Goal: Task Accomplishment & Management: Manage account settings

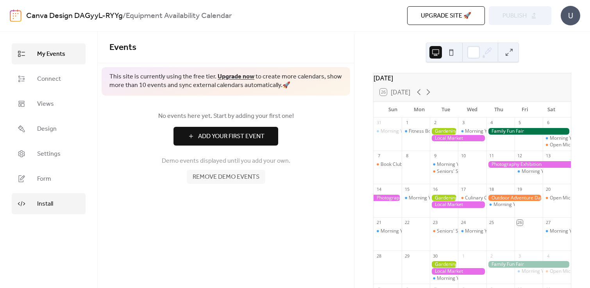
click at [40, 202] on span "Install" at bounding box center [45, 204] width 16 height 9
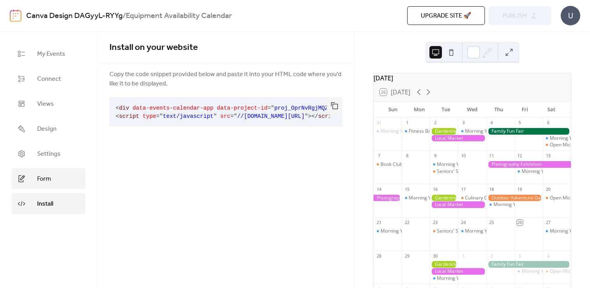
click at [40, 178] on span "Form" at bounding box center [44, 179] width 14 height 9
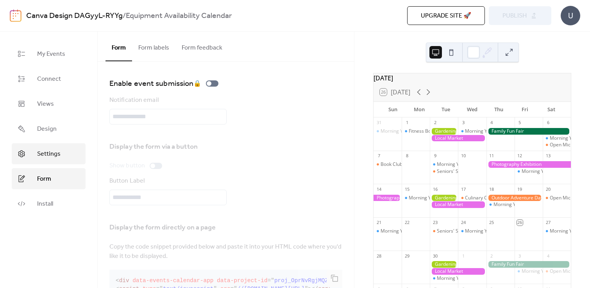
click at [41, 159] on span "Settings" at bounding box center [48, 154] width 23 height 9
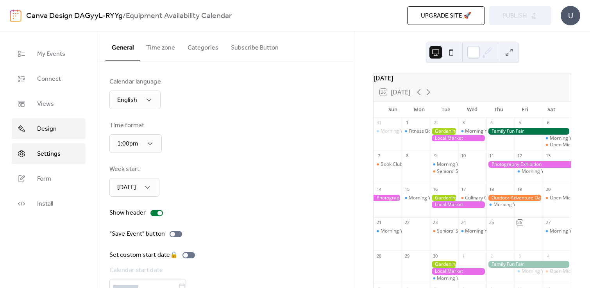
click at [42, 134] on span "Design" at bounding box center [47, 129] width 20 height 9
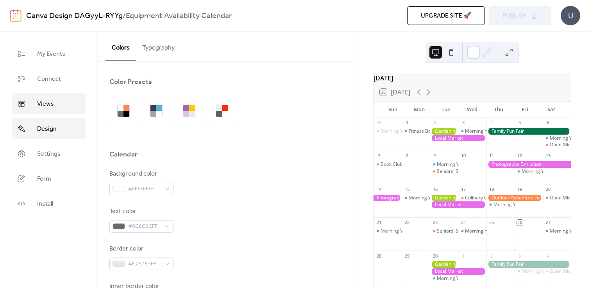
click at [42, 112] on link "Views" at bounding box center [49, 103] width 74 height 21
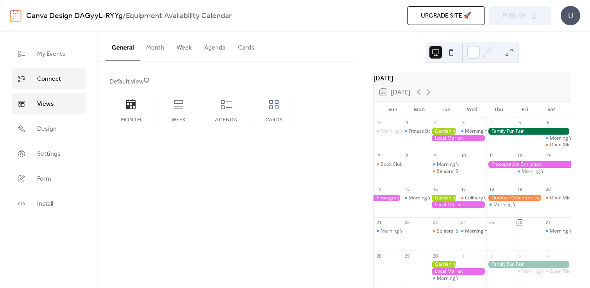
click at [41, 84] on span "Connect" at bounding box center [49, 79] width 24 height 9
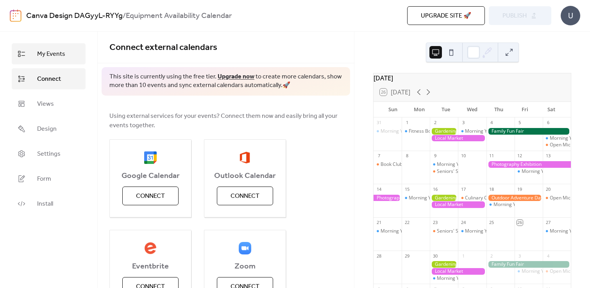
click at [50, 55] on span "My Events" at bounding box center [51, 54] width 28 height 9
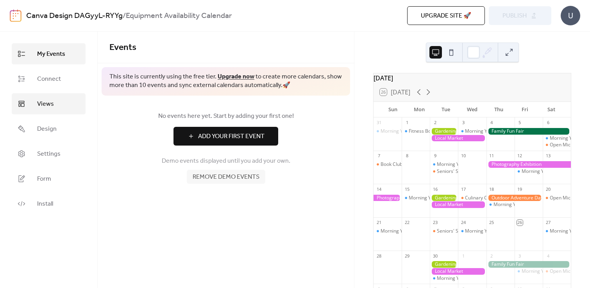
click at [49, 100] on span "Views" at bounding box center [45, 104] width 17 height 9
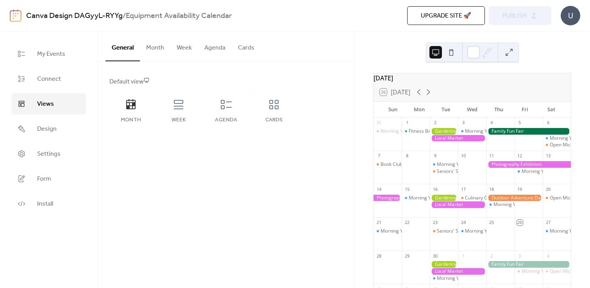
click at [152, 50] on button "Month" at bounding box center [155, 46] width 30 height 29
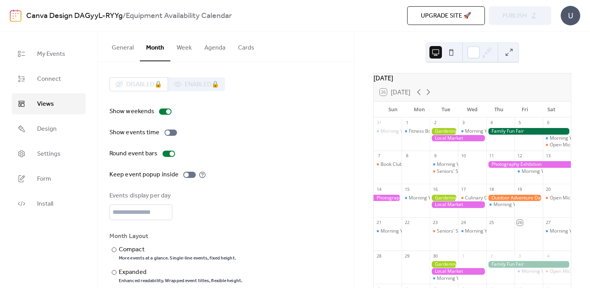
click at [217, 48] on button "Agenda" at bounding box center [215, 46] width 34 height 29
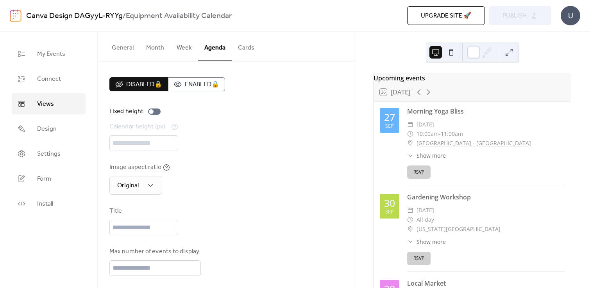
click at [237, 48] on button "Cards" at bounding box center [246, 46] width 29 height 29
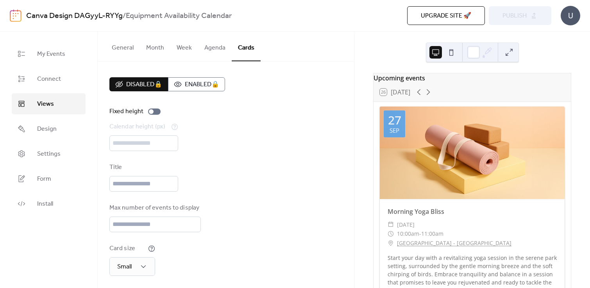
click at [216, 51] on button "Agenda" at bounding box center [215, 46] width 34 height 29
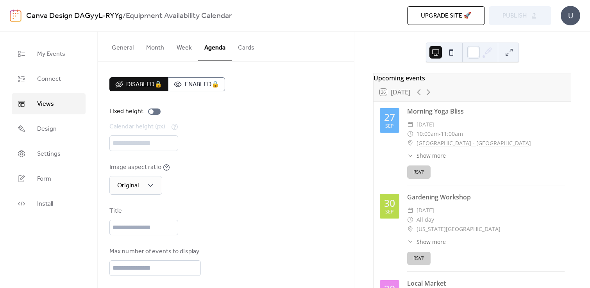
click at [179, 50] on button "Week" at bounding box center [184, 46] width 28 height 29
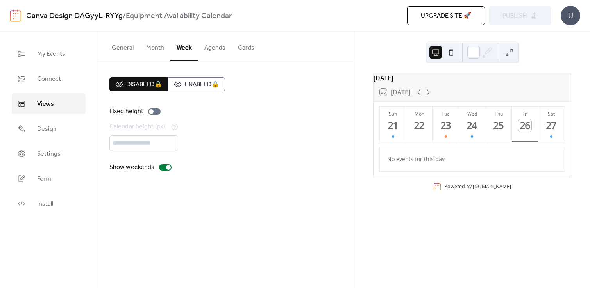
click at [113, 51] on button "General" at bounding box center [122, 46] width 34 height 29
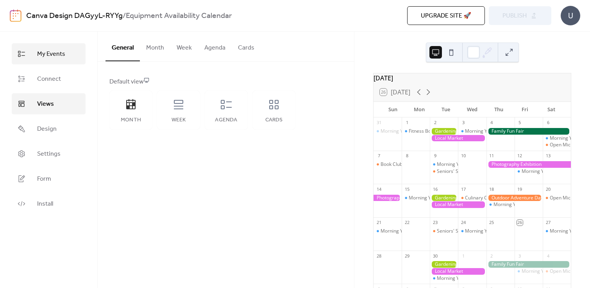
click at [44, 57] on span "My Events" at bounding box center [51, 54] width 28 height 9
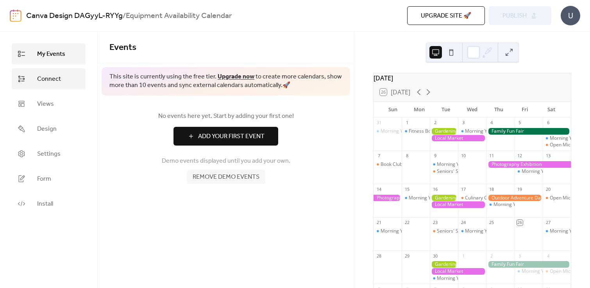
click at [45, 76] on span "Connect" at bounding box center [49, 79] width 24 height 9
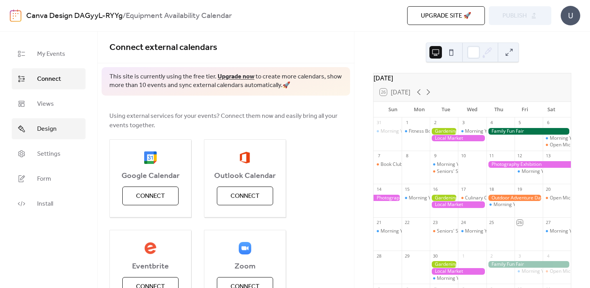
click at [64, 134] on link "Design" at bounding box center [49, 128] width 74 height 21
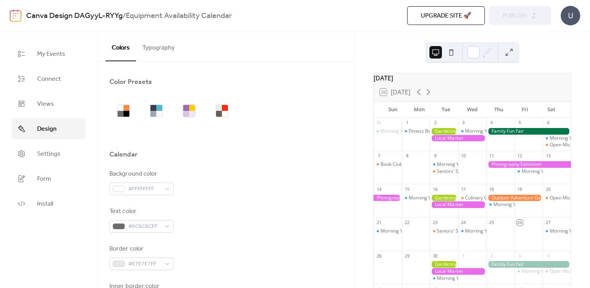
click at [164, 41] on button "Typography" at bounding box center [158, 46] width 45 height 29
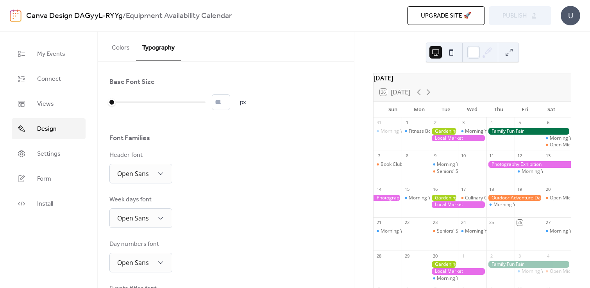
click at [116, 49] on button "Colors" at bounding box center [120, 46] width 30 height 29
